Goal: Information Seeking & Learning: Learn about a topic

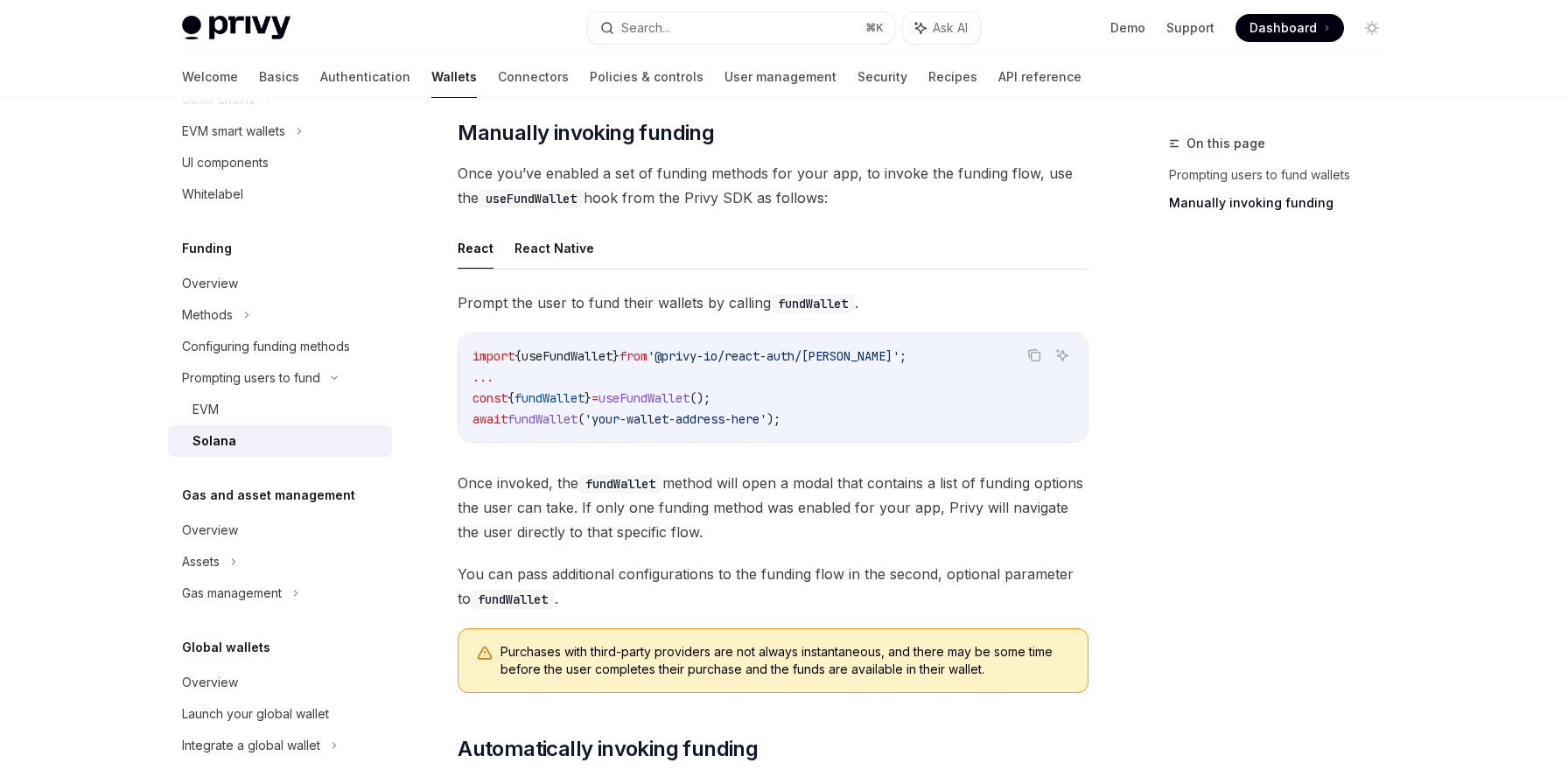
scroll to position [625, 0]
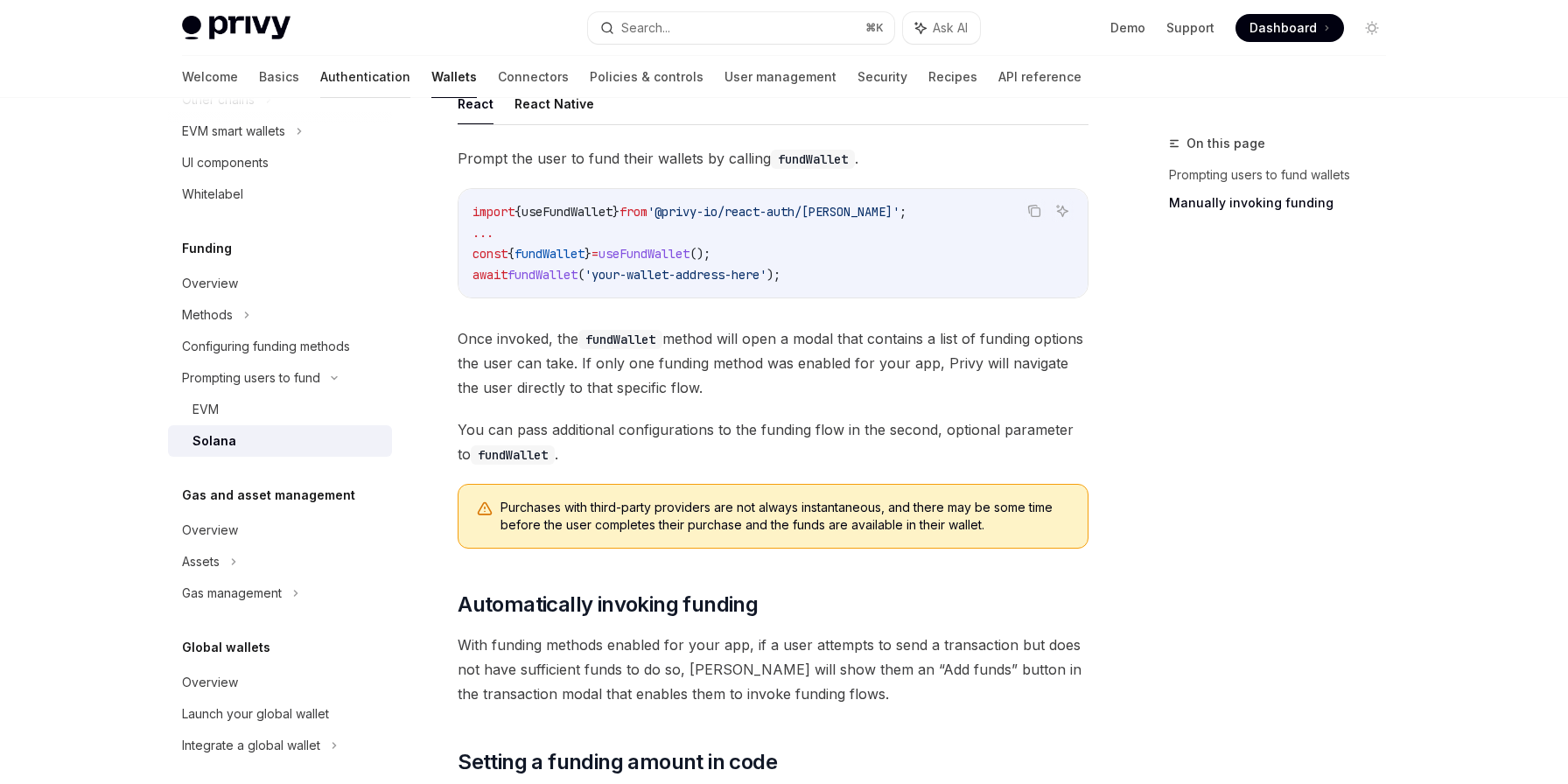
click at [320, 89] on link "Authentication" at bounding box center [366, 77] width 90 height 42
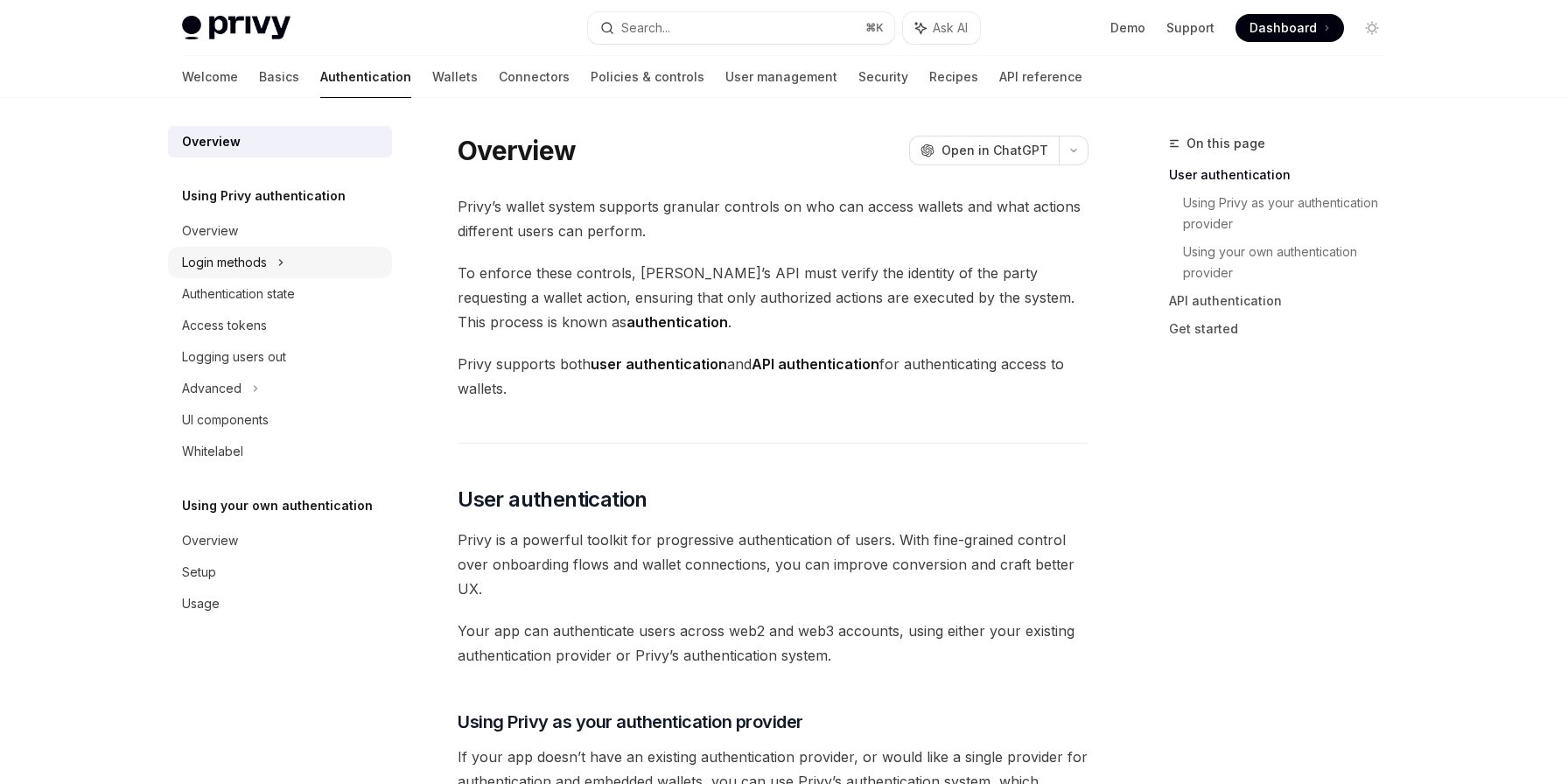
click at [217, 258] on div "Login methods" at bounding box center [224, 262] width 85 height 21
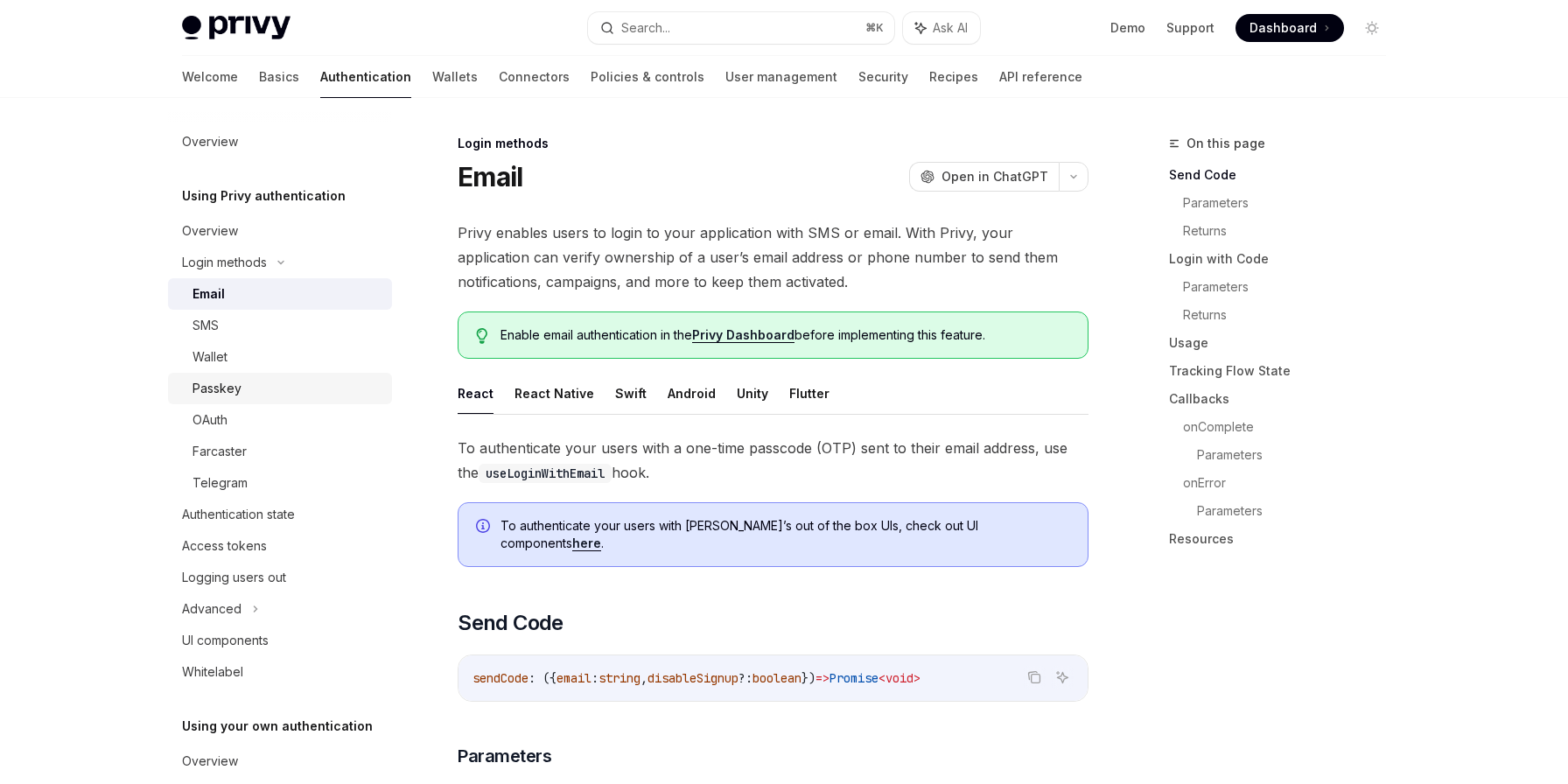
click at [233, 391] on div "Passkey" at bounding box center [217, 388] width 49 height 21
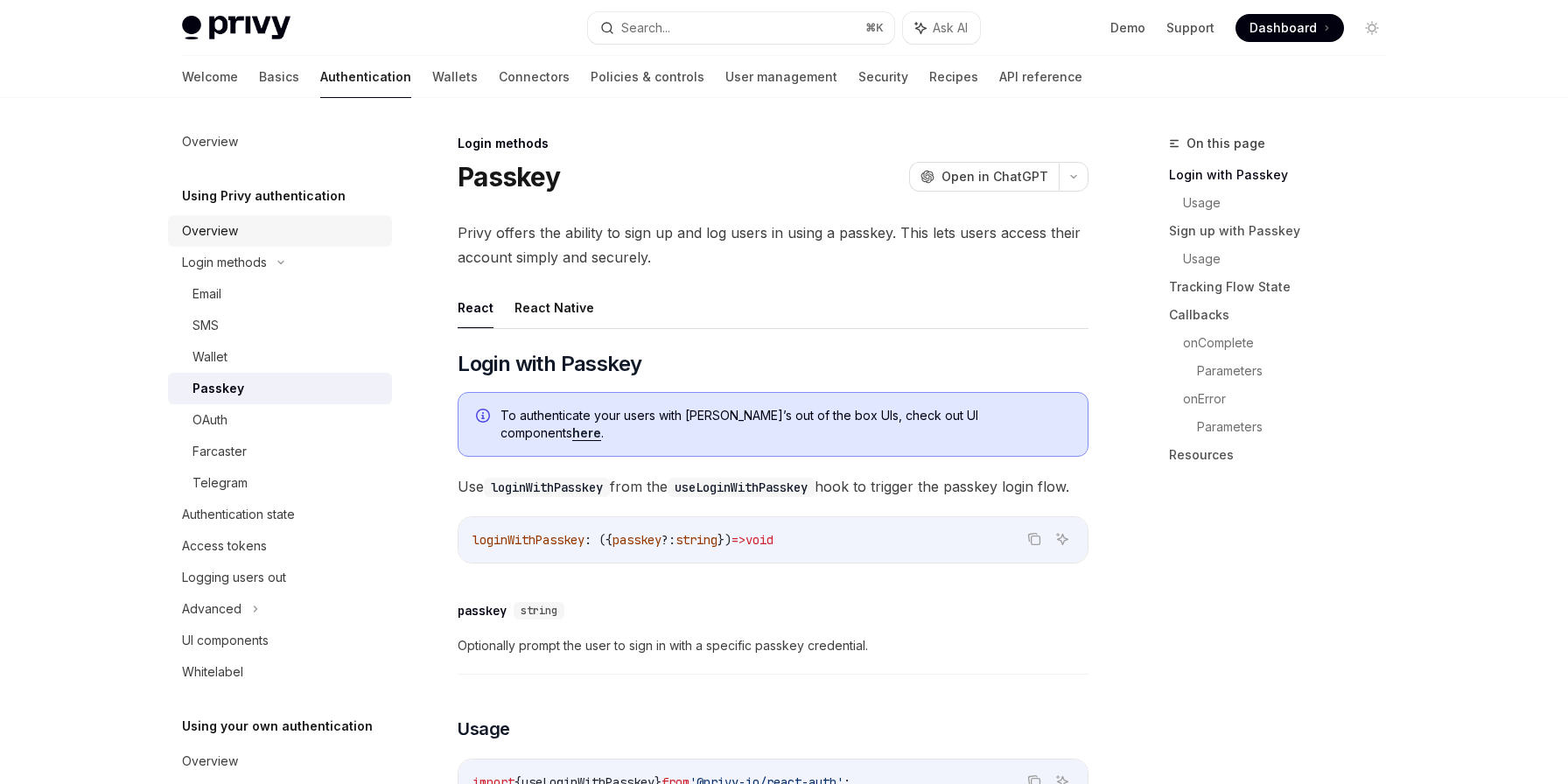
click at [221, 229] on div "Overview" at bounding box center [210, 231] width 56 height 21
type textarea "*"
